Goal: Find specific page/section: Find specific page/section

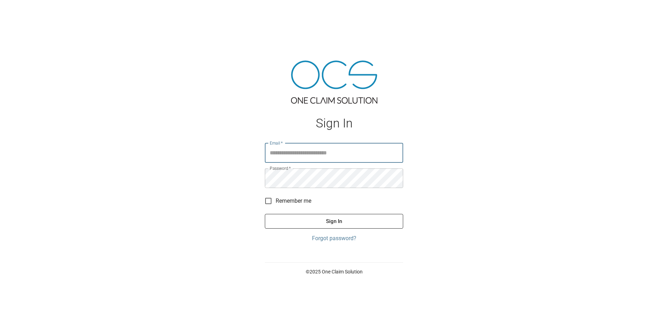
type input "**********"
click at [342, 219] on button "Sign In" at bounding box center [334, 221] width 138 height 15
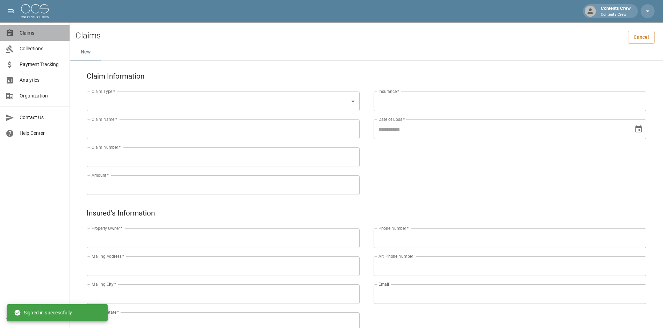
click at [29, 33] on span "Claims" at bounding box center [42, 32] width 44 height 7
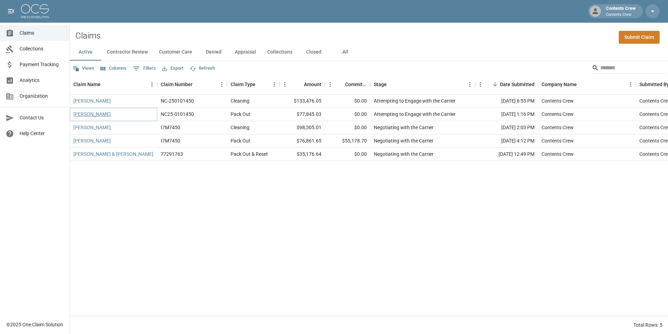
click at [101, 114] on link "[PERSON_NAME]" at bounding box center [91, 113] width 37 height 7
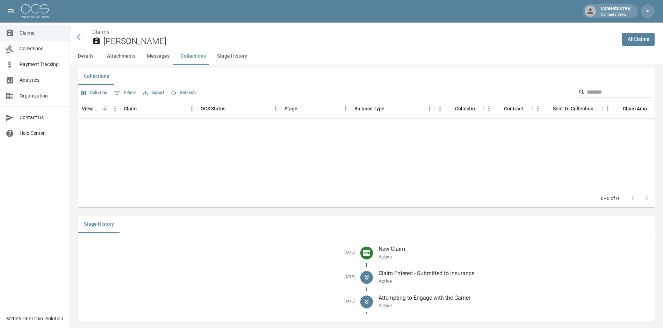
scroll to position [870, 0]
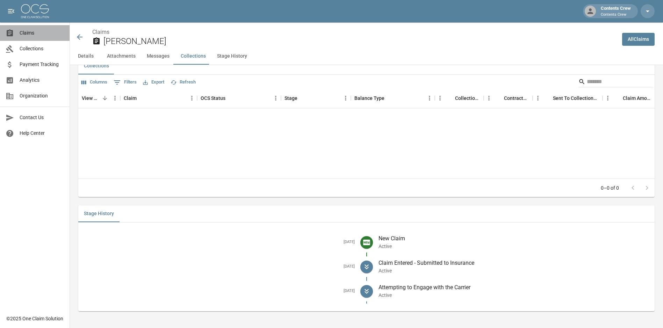
click at [27, 31] on span "Claims" at bounding box center [42, 32] width 44 height 7
